Goal: Complete application form

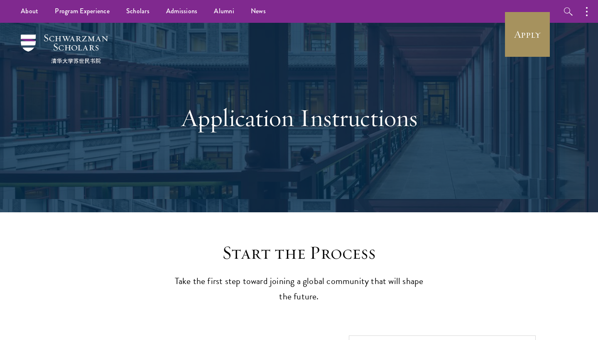
click at [517, 41] on link "Apply" at bounding box center [527, 34] width 46 height 46
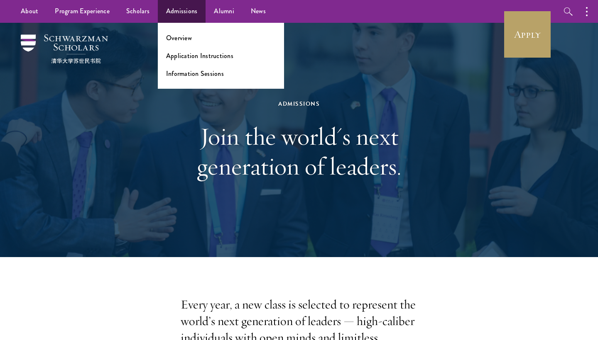
click at [188, 9] on link "Admissions" at bounding box center [182, 11] width 48 height 23
click at [194, 37] on li "Overview" at bounding box center [221, 38] width 110 height 10
click at [179, 39] on link "Overview" at bounding box center [179, 38] width 26 height 10
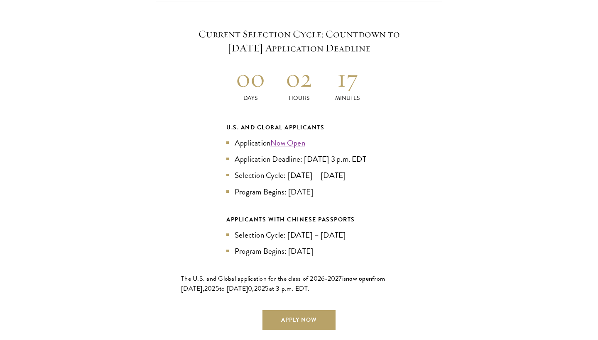
scroll to position [1801, 0]
